Goal: Information Seeking & Learning: Check status

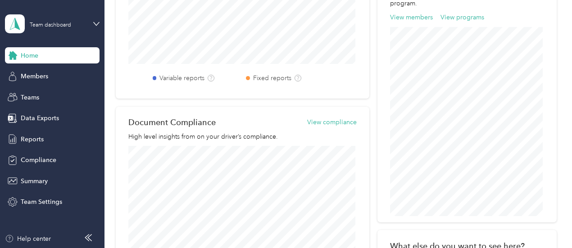
scroll to position [360, 0]
click at [36, 78] on span "Members" at bounding box center [34, 76] width 27 height 9
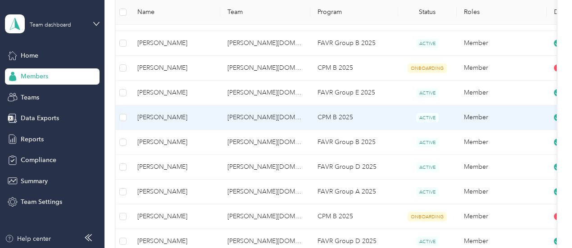
scroll to position [585, 0]
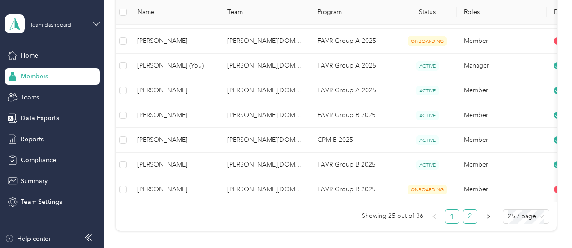
click at [471, 221] on link "2" at bounding box center [470, 217] width 14 height 14
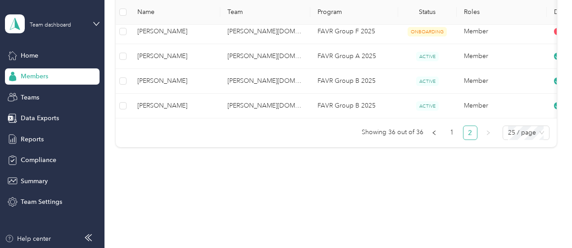
scroll to position [327, 0]
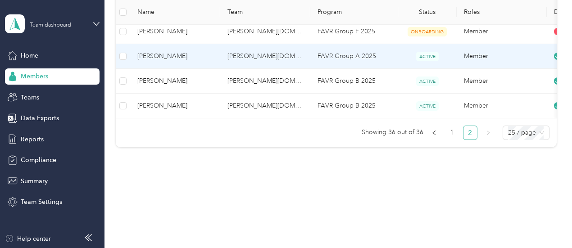
click at [167, 51] on span "[PERSON_NAME]" at bounding box center [175, 56] width 76 height 10
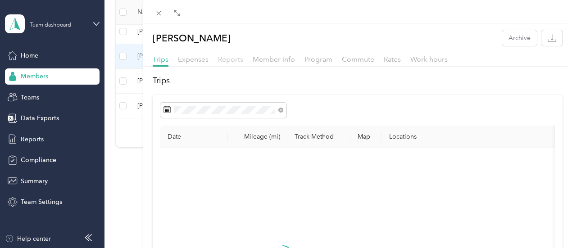
click at [243, 60] on span "Reports" at bounding box center [230, 59] width 25 height 9
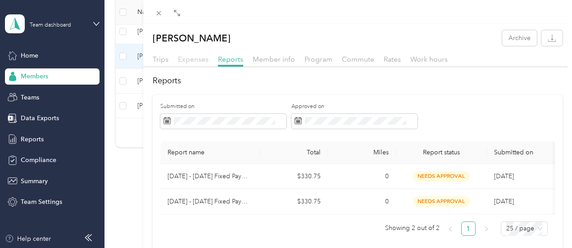
click at [208, 61] on span "Expenses" at bounding box center [193, 59] width 31 height 9
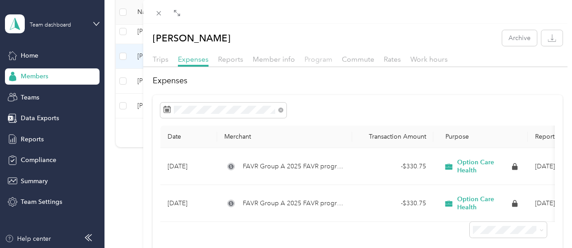
click at [332, 60] on span "Program" at bounding box center [318, 59] width 28 height 9
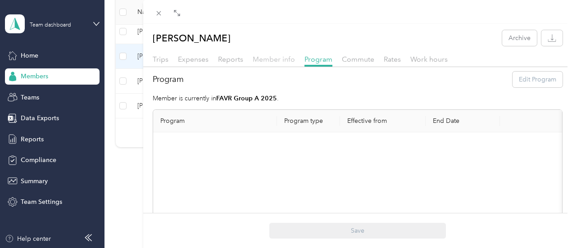
click at [295, 59] on span "Member info" at bounding box center [273, 59] width 42 height 9
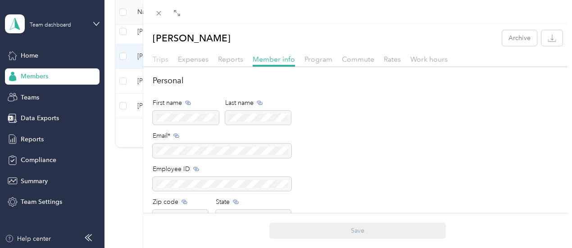
click at [168, 57] on span "Trips" at bounding box center [161, 59] width 16 height 9
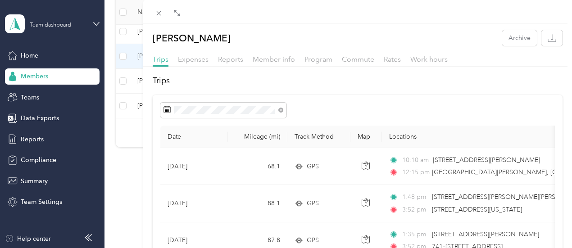
click at [34, 180] on div "[PERSON_NAME] Archive Trips Expenses Reports Member info Program Commute Rates …" at bounding box center [286, 124] width 572 height 248
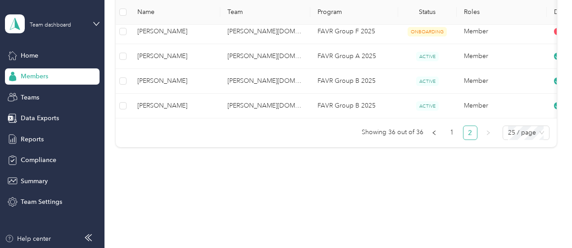
click at [34, 180] on span "Summary" at bounding box center [34, 180] width 27 height 9
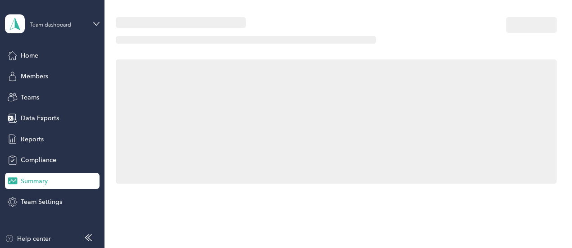
scroll to position [289, 0]
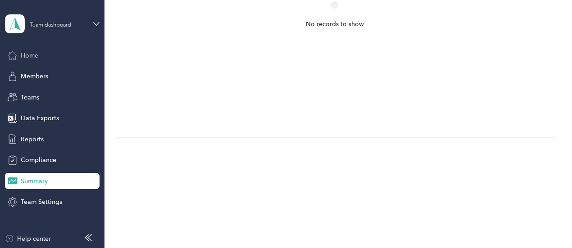
click at [30, 54] on span "Home" at bounding box center [30, 55] width 18 height 9
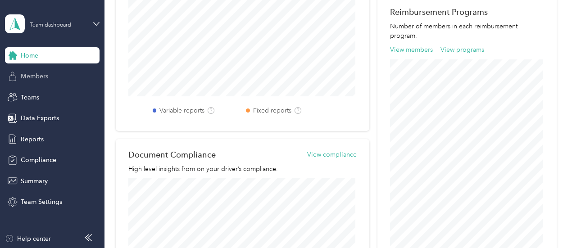
click at [38, 77] on span "Members" at bounding box center [34, 76] width 27 height 9
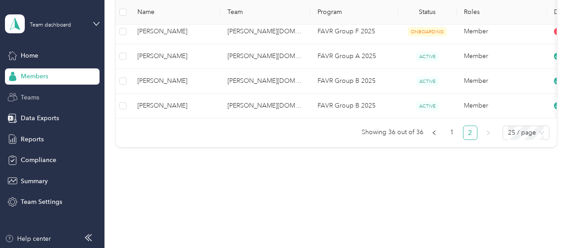
click at [35, 97] on span "Teams" at bounding box center [30, 97] width 18 height 9
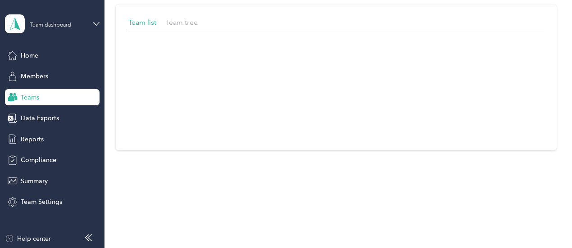
scroll to position [53, 0]
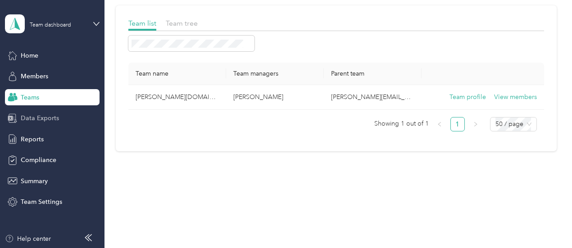
click at [32, 117] on span "Data Exports" at bounding box center [40, 117] width 38 height 9
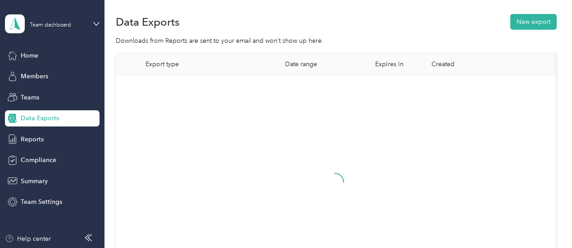
scroll to position [131, 0]
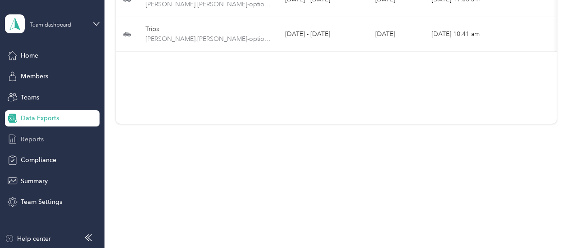
click at [32, 139] on span "Reports" at bounding box center [32, 139] width 23 height 9
